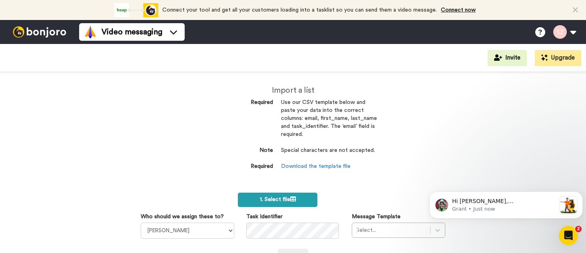
click at [294, 200] on label "1. Select file" at bounding box center [278, 200] width 80 height 14
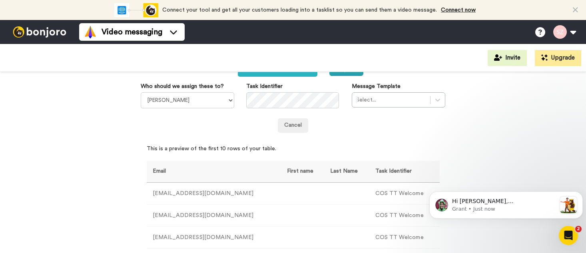
scroll to position [165, 0]
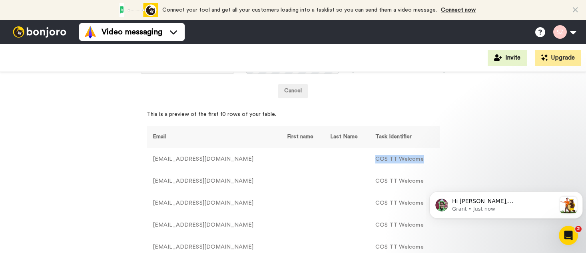
drag, startPoint x: 407, startPoint y: 160, endPoint x: 365, endPoint y: 160, distance: 41.6
click at [369, 160] on td "COS TT Welcome" at bounding box center [404, 159] width 70 height 22
copy td "COS TT Welcome"
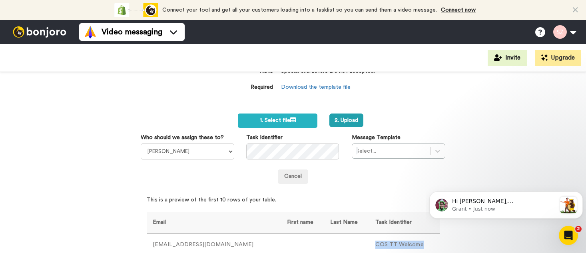
scroll to position [76, 0]
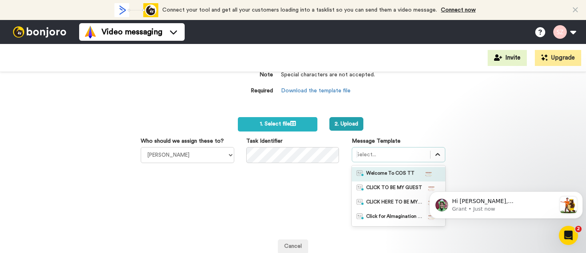
click at [436, 156] on icon at bounding box center [438, 154] width 5 height 3
click at [408, 172] on div "Welcome To COS TT" at bounding box center [399, 174] width 84 height 8
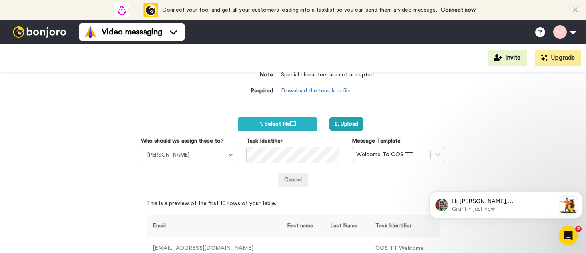
drag, startPoint x: 580, startPoint y: 132, endPoint x: 580, endPoint y: 145, distance: 12.8
click at [580, 145] on div "Import a list Required Use our CSV template below and paste your data into the …" at bounding box center [293, 162] width 586 height 181
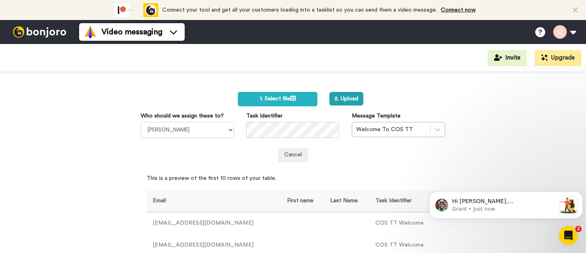
scroll to position [0, 0]
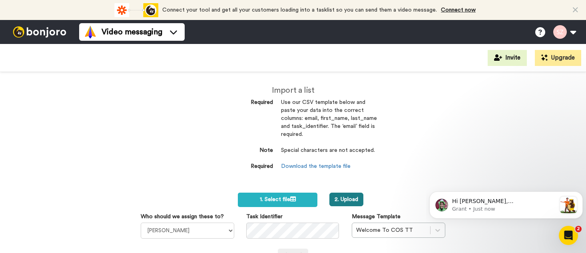
click at [355, 199] on button "2. Upload" at bounding box center [346, 200] width 34 height 14
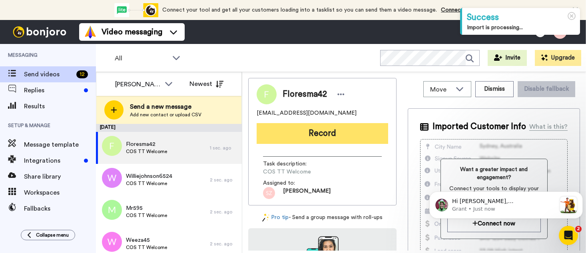
click at [311, 130] on button "Record" at bounding box center [323, 133] width 132 height 21
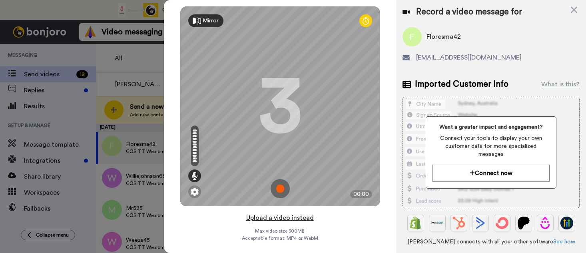
click at [292, 218] on button "Upload a video instead" at bounding box center [280, 218] width 72 height 10
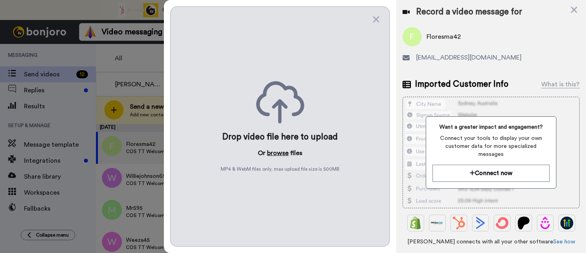
click at [278, 155] on button "browse" at bounding box center [278, 153] width 22 height 10
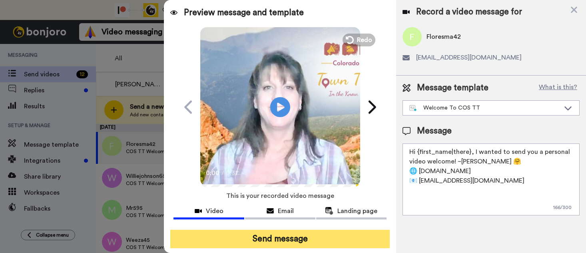
click at [278, 236] on button "Send message" at bounding box center [280, 239] width 220 height 18
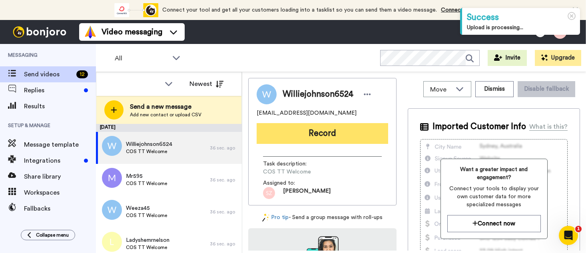
click at [296, 134] on button "Record" at bounding box center [323, 133] width 132 height 21
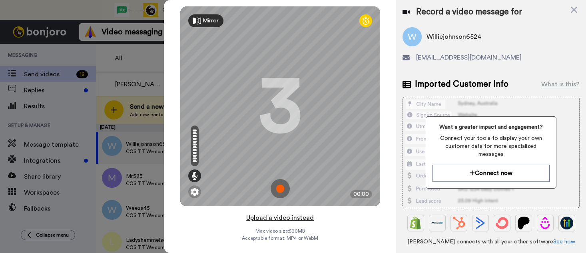
click at [277, 218] on button "Upload a video instead" at bounding box center [280, 218] width 72 height 10
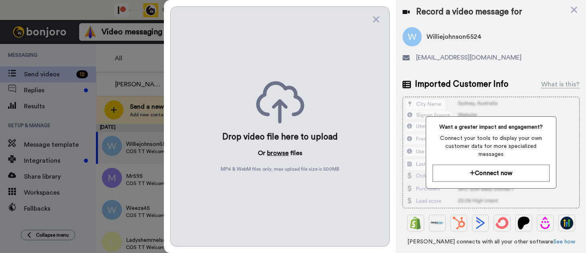
click at [273, 152] on button "browse" at bounding box center [278, 153] width 22 height 10
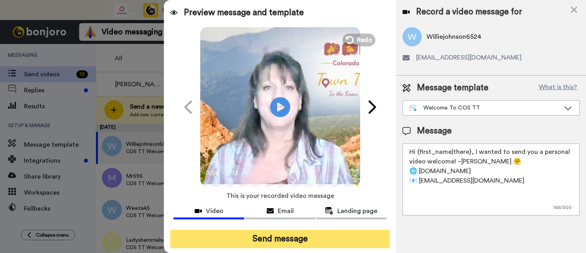
click at [276, 242] on button "Send message" at bounding box center [280, 239] width 220 height 18
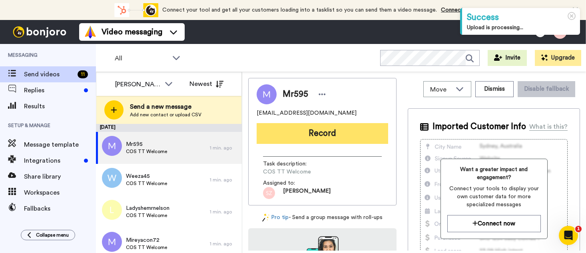
click at [304, 137] on button "Record" at bounding box center [323, 133] width 132 height 21
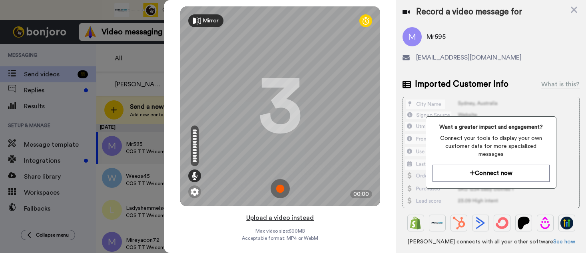
click at [278, 218] on button "Upload a video instead" at bounding box center [280, 218] width 72 height 10
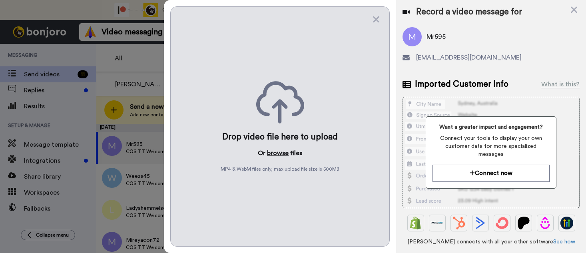
click at [274, 152] on button "browse" at bounding box center [278, 153] width 22 height 10
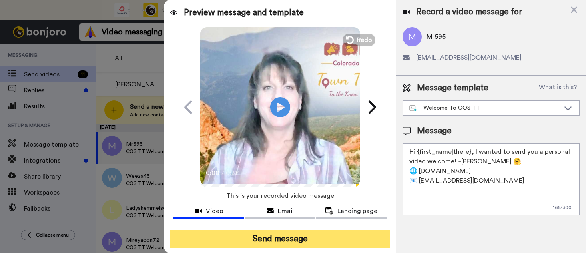
click at [284, 237] on button "Send message" at bounding box center [280, 239] width 220 height 18
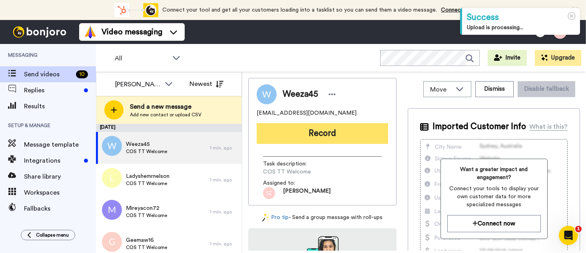
click at [329, 140] on button "Record" at bounding box center [323, 133] width 132 height 21
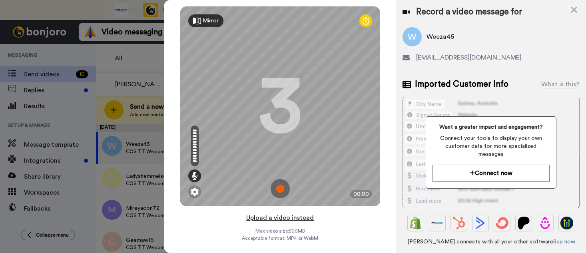
click at [302, 218] on button "Upload a video instead" at bounding box center [280, 218] width 72 height 10
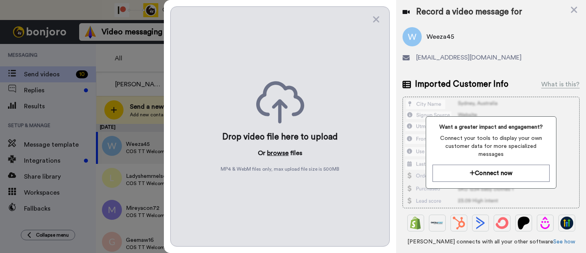
click at [282, 155] on button "browse" at bounding box center [278, 153] width 22 height 10
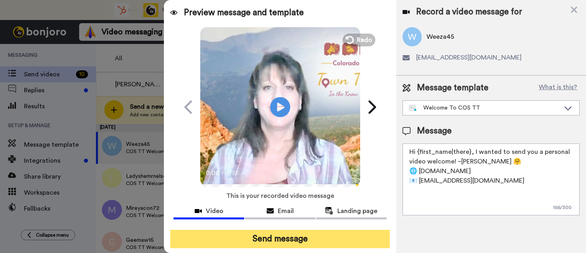
click at [278, 237] on button "Send message" at bounding box center [280, 239] width 220 height 18
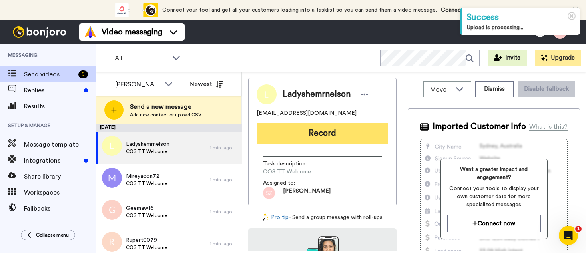
click at [331, 134] on button "Record" at bounding box center [323, 133] width 132 height 21
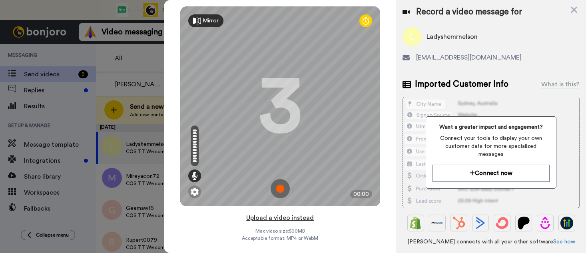
click at [288, 219] on button "Upload a video instead" at bounding box center [280, 218] width 72 height 10
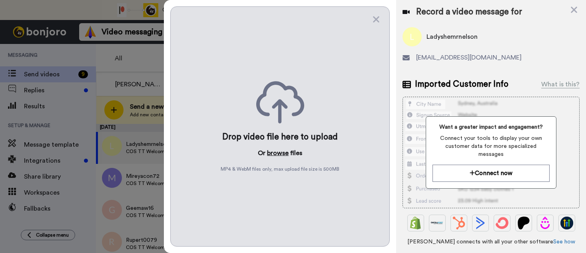
click at [278, 151] on button "browse" at bounding box center [278, 153] width 22 height 10
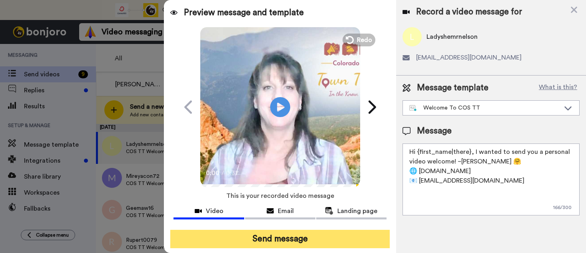
click at [288, 238] on button "Send message" at bounding box center [280, 239] width 220 height 18
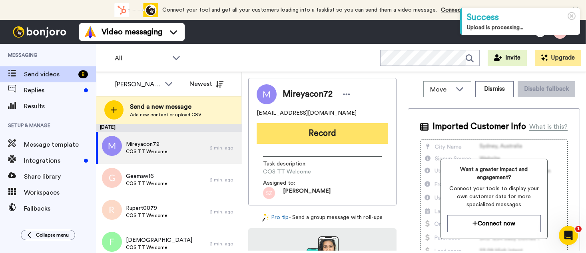
click at [337, 135] on button "Record" at bounding box center [323, 133] width 132 height 21
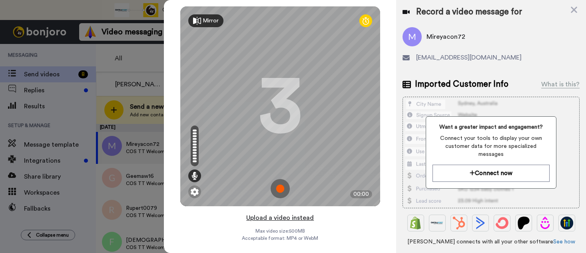
click at [298, 217] on button "Upload a video instead" at bounding box center [280, 218] width 72 height 10
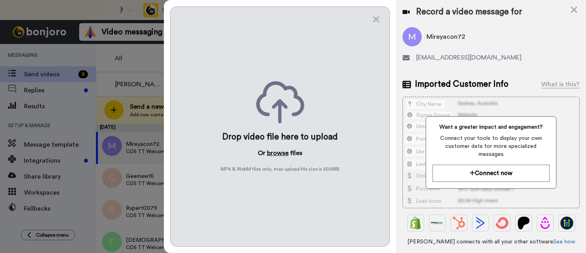
click at [281, 154] on button "browse" at bounding box center [278, 153] width 22 height 10
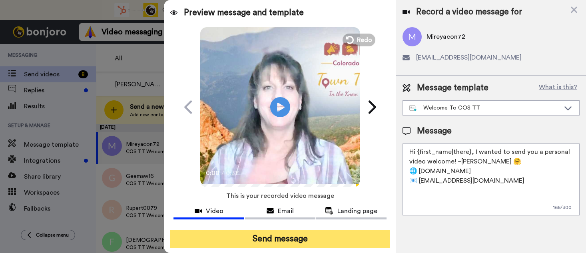
click at [278, 243] on button "Send message" at bounding box center [280, 239] width 220 height 18
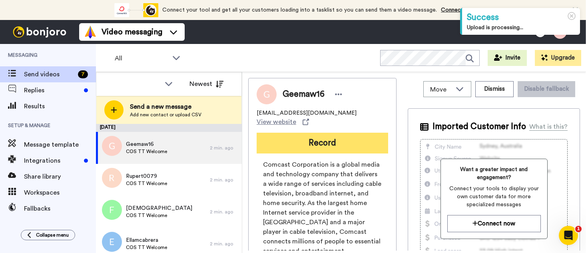
click at [303, 136] on button "Record" at bounding box center [323, 143] width 132 height 21
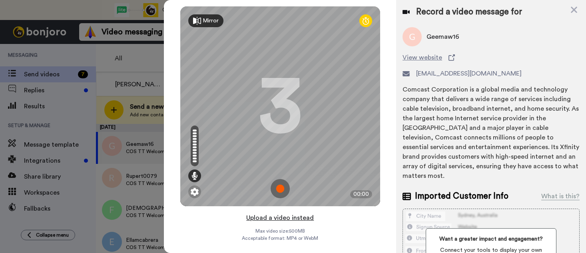
click at [297, 219] on button "Upload a video instead" at bounding box center [280, 218] width 72 height 10
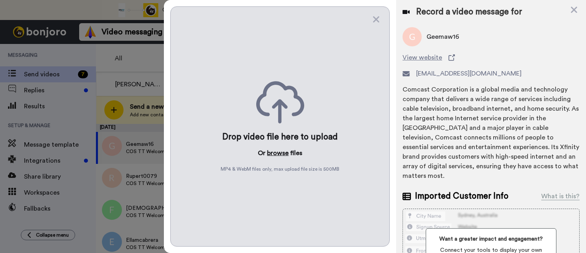
click at [274, 154] on button "browse" at bounding box center [278, 153] width 22 height 10
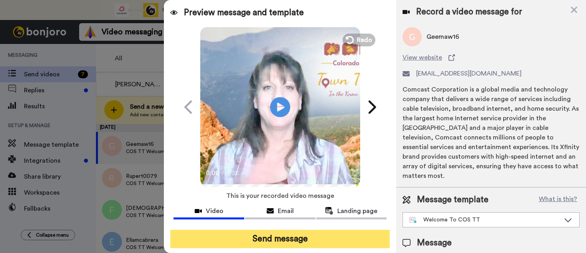
click at [291, 238] on button "Send message" at bounding box center [280, 239] width 220 height 18
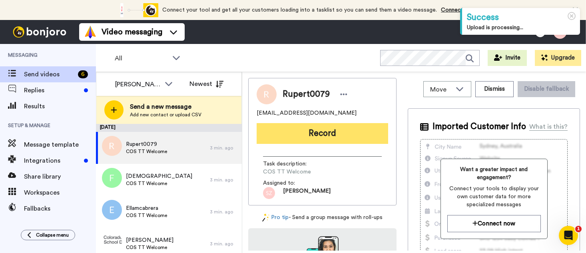
click at [304, 135] on button "Record" at bounding box center [323, 133] width 132 height 21
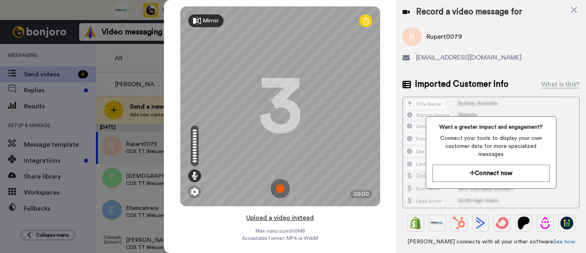
click at [282, 218] on button "Upload a video instead" at bounding box center [280, 218] width 72 height 10
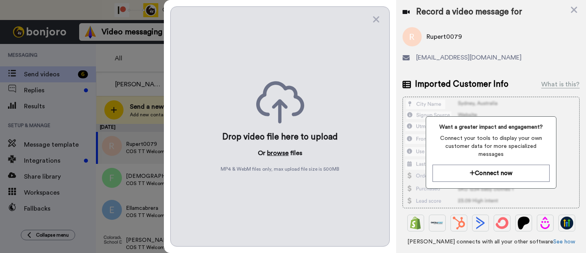
click at [273, 152] on button "browse" at bounding box center [278, 153] width 22 height 10
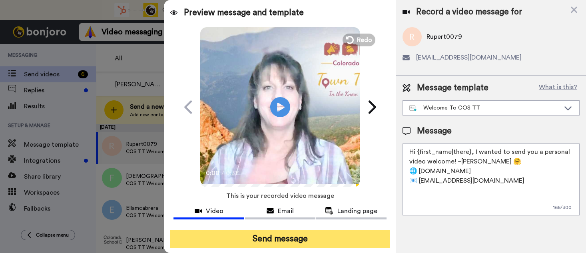
click at [278, 237] on button "Send message" at bounding box center [280, 239] width 220 height 18
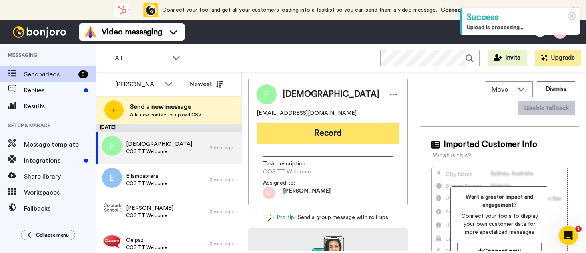
click at [297, 128] on button "Record" at bounding box center [328, 133] width 143 height 21
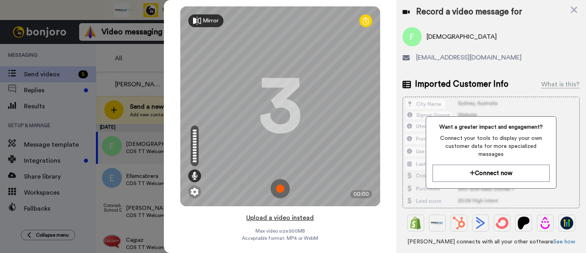
click at [277, 220] on button "Upload a video instead" at bounding box center [280, 218] width 72 height 10
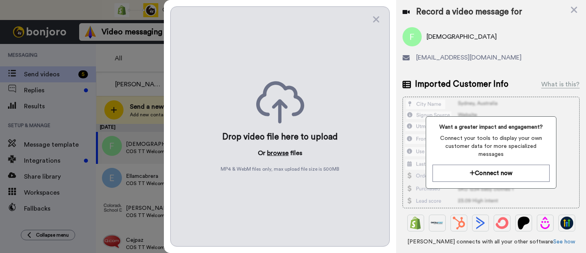
click at [277, 155] on button "browse" at bounding box center [278, 153] width 22 height 10
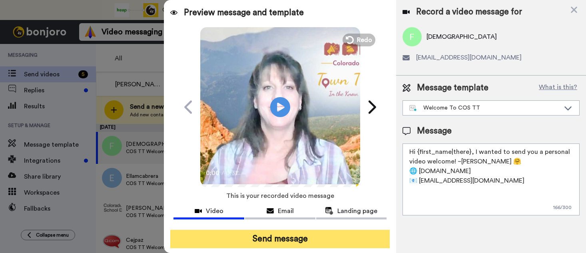
click at [281, 238] on button "Send message" at bounding box center [280, 239] width 220 height 18
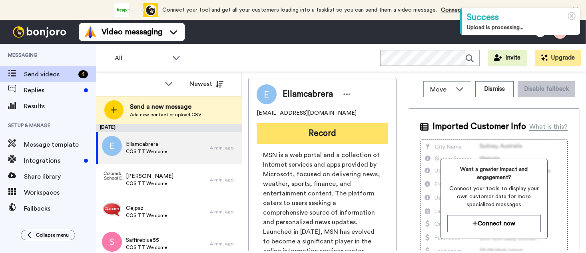
click at [307, 139] on button "Record" at bounding box center [323, 133] width 132 height 21
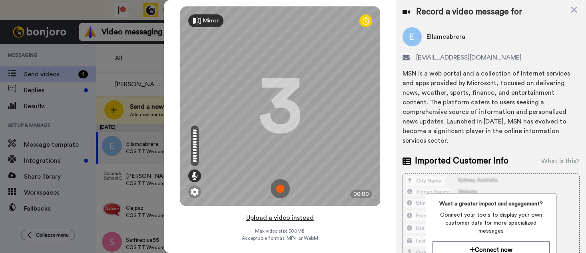
click at [301, 216] on button "Upload a video instead" at bounding box center [280, 218] width 72 height 10
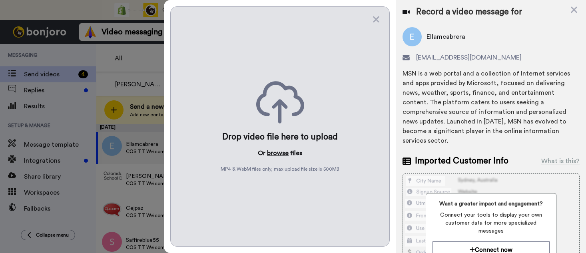
click at [275, 151] on button "browse" at bounding box center [278, 153] width 22 height 10
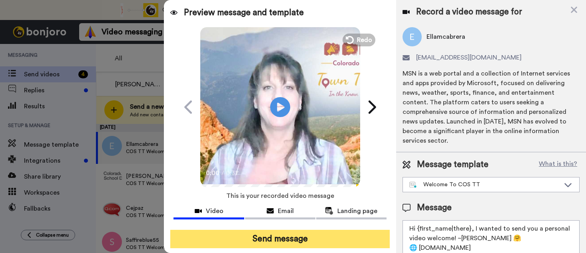
click at [289, 239] on button "Send message" at bounding box center [280, 239] width 220 height 18
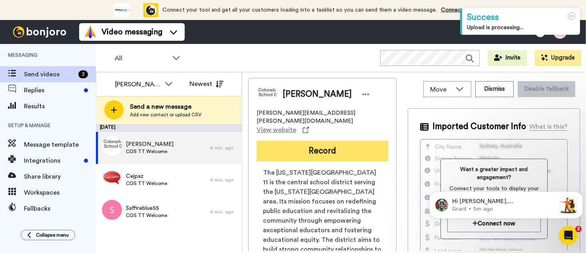
click at [289, 141] on button "Record" at bounding box center [323, 151] width 132 height 21
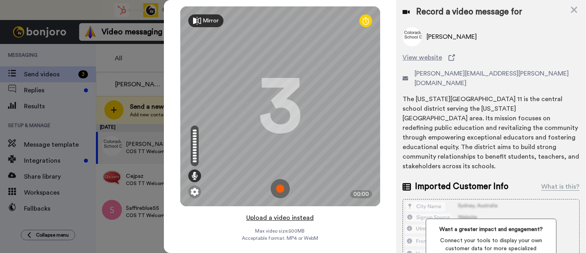
click at [300, 218] on button "Upload a video instead" at bounding box center [280, 218] width 72 height 10
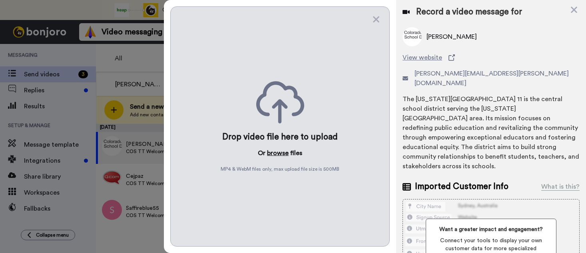
click at [280, 154] on button "browse" at bounding box center [278, 153] width 22 height 10
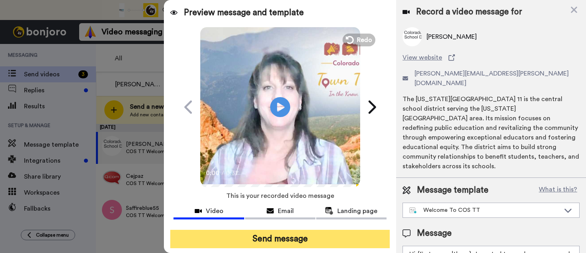
click at [272, 240] on button "Send message" at bounding box center [280, 239] width 220 height 18
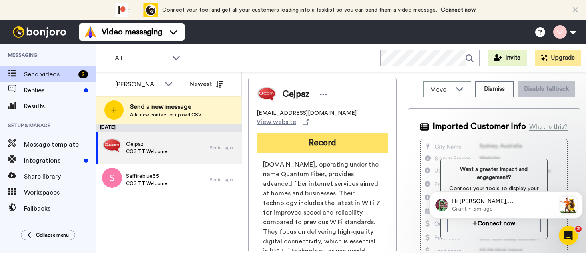
click at [312, 133] on button "Record" at bounding box center [323, 143] width 132 height 21
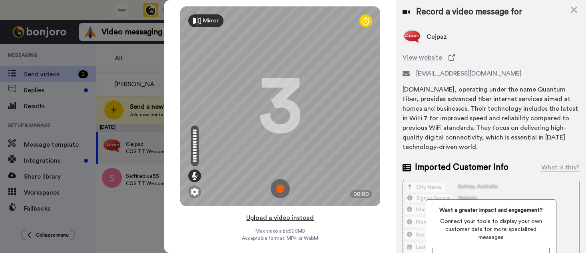
click at [282, 220] on button "Upload a video instead" at bounding box center [280, 218] width 72 height 10
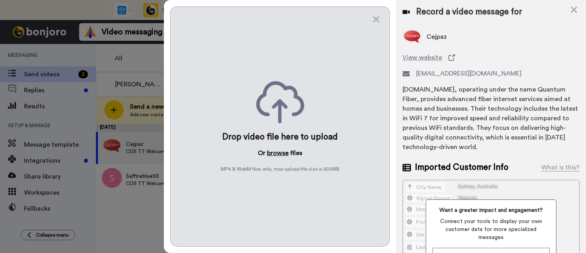
click at [279, 154] on button "browse" at bounding box center [278, 153] width 22 height 10
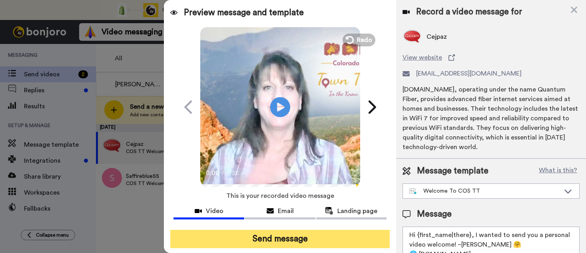
click at [277, 235] on button "Send message" at bounding box center [280, 239] width 220 height 18
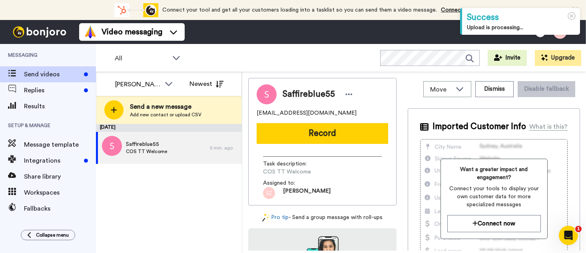
click at [295, 132] on button "Record" at bounding box center [323, 133] width 132 height 21
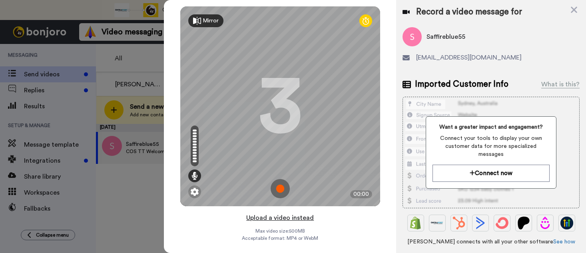
click at [284, 218] on button "Upload a video instead" at bounding box center [280, 218] width 72 height 10
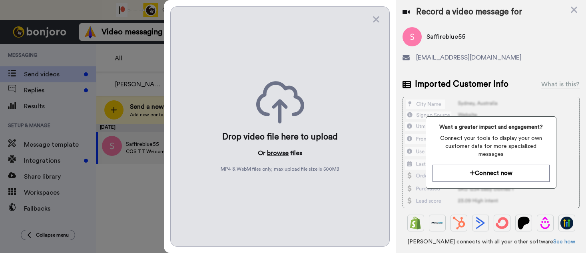
click at [276, 152] on button "browse" at bounding box center [278, 153] width 22 height 10
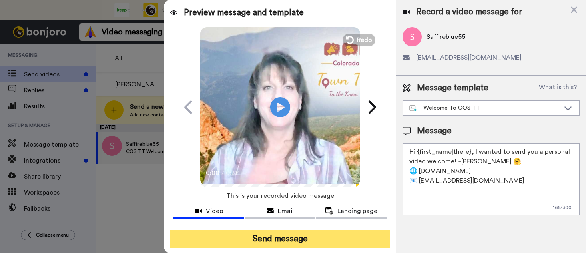
click at [283, 240] on button "Send message" at bounding box center [280, 239] width 220 height 18
